Goal: Task Accomplishment & Management: Complete application form

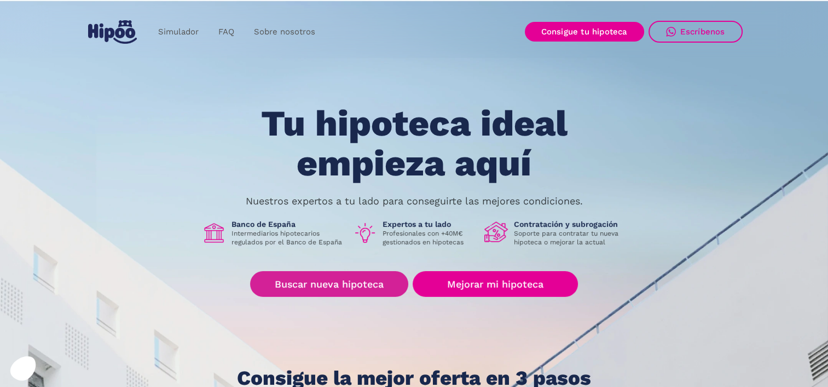
click at [286, 301] on div "Tu hipoteca ideal empieza aquí Nuestros expertos a tu lado para conseguirte las…" at bounding box center [414, 247] width 657 height 286
click at [290, 291] on link "Buscar nueva hipoteca" at bounding box center [329, 284] width 158 height 26
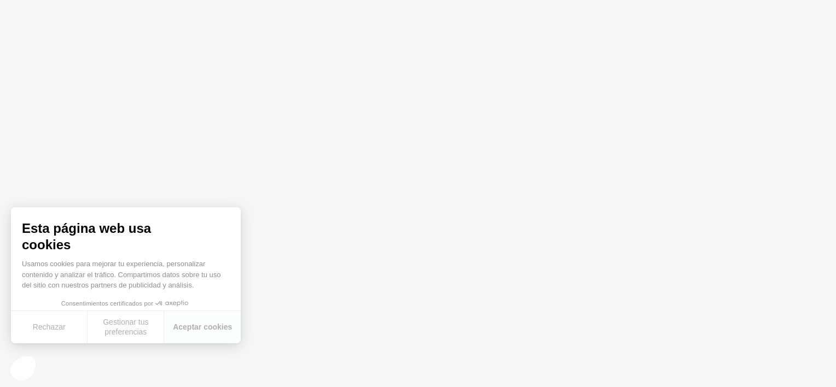
click at [266, 278] on body at bounding box center [418, 193] width 836 height 387
click at [223, 333] on button "Aceptar cookies" at bounding box center [202, 327] width 77 height 32
